Goal: Task Accomplishment & Management: Complete application form

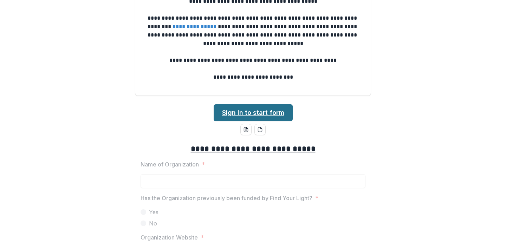
scroll to position [72, 0]
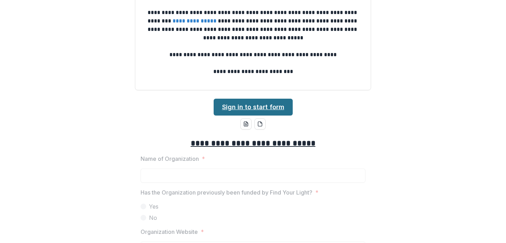
click at [247, 109] on link "Sign in to start form" at bounding box center [252, 107] width 79 height 17
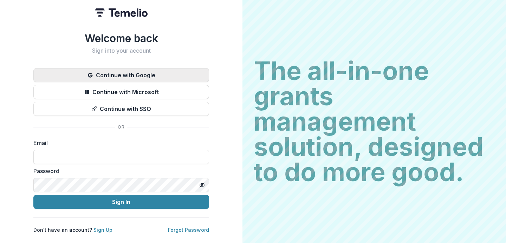
click at [99, 71] on button "Continue with Google" at bounding box center [121, 75] width 176 height 14
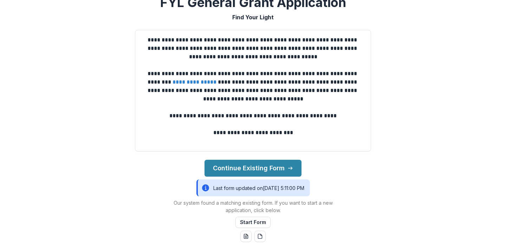
scroll to position [53, 0]
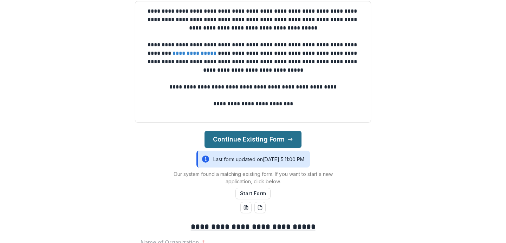
click at [228, 142] on button "Continue Existing Form" at bounding box center [252, 139] width 97 height 17
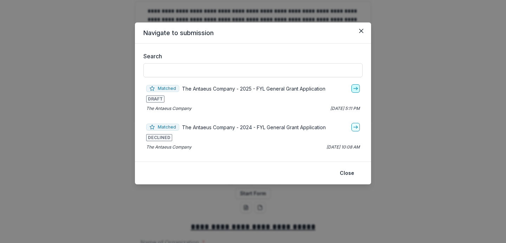
click at [356, 89] on icon "go-to" at bounding box center [355, 89] width 6 height 6
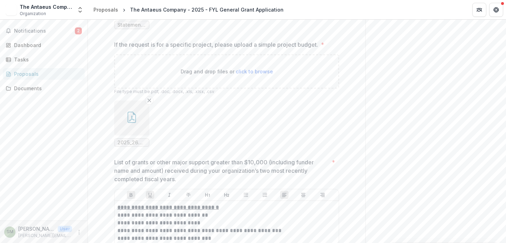
scroll to position [2408, 0]
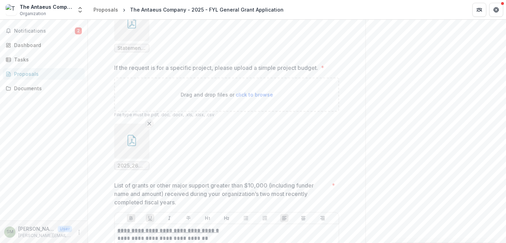
click at [149, 126] on icon "Remove File" at bounding box center [149, 124] width 6 height 6
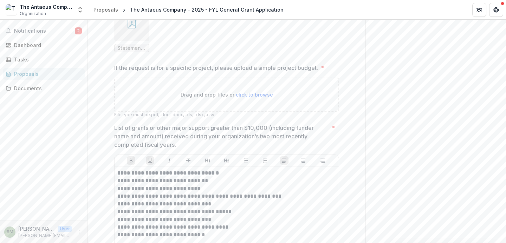
click at [257, 98] on span "click to browse" at bounding box center [254, 95] width 37 height 6
type input "**********"
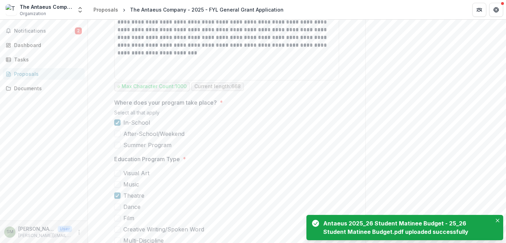
scroll to position [959, 0]
